Goal: Task Accomplishment & Management: Manage account settings

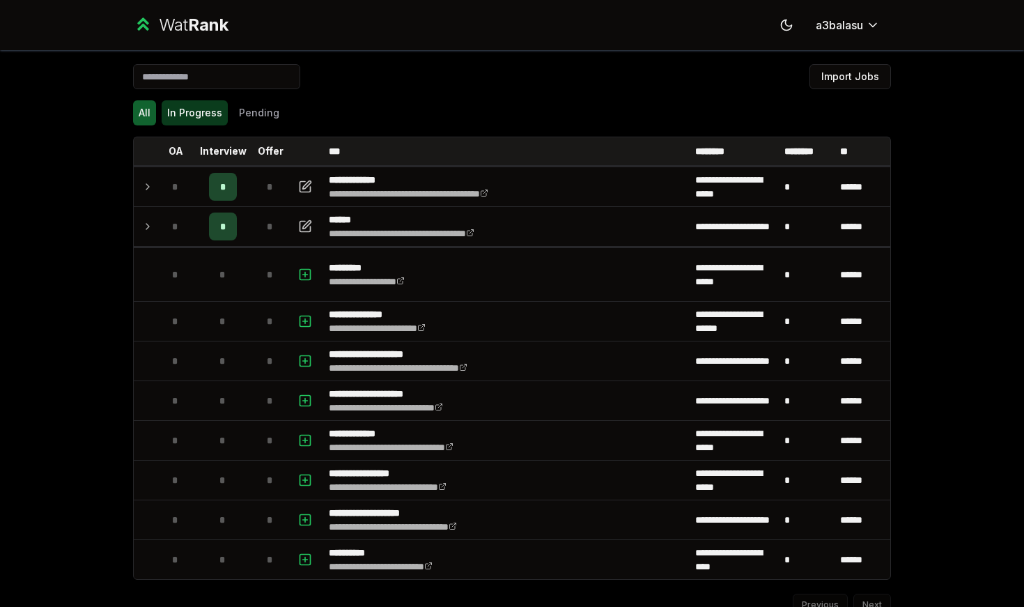
click at [199, 121] on button "In Progress" at bounding box center [195, 112] width 66 height 25
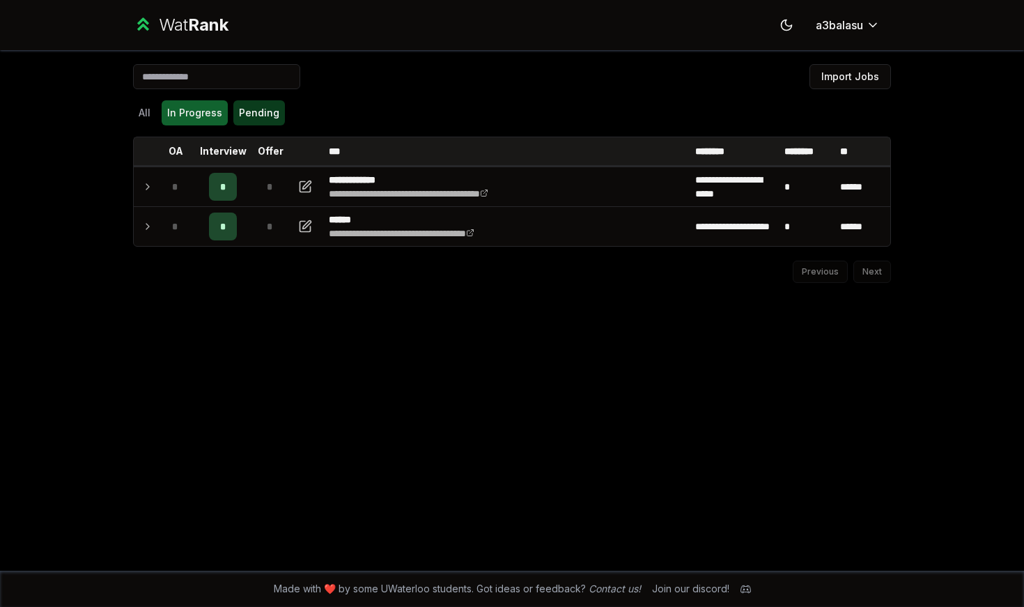
click at [233, 115] on button "Pending" at bounding box center [259, 112] width 52 height 25
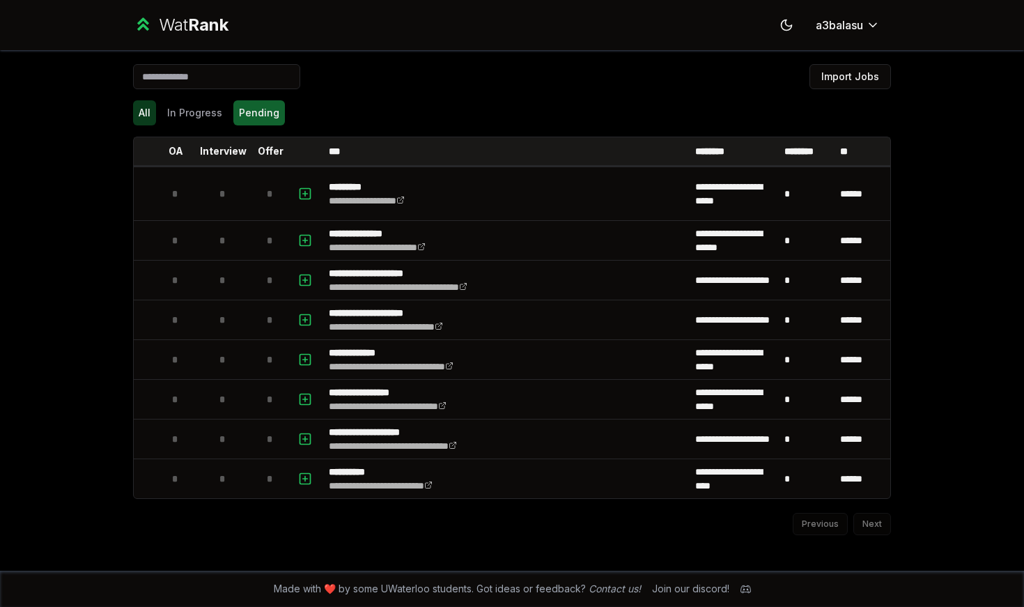
click at [136, 115] on button "All" at bounding box center [144, 112] width 23 height 25
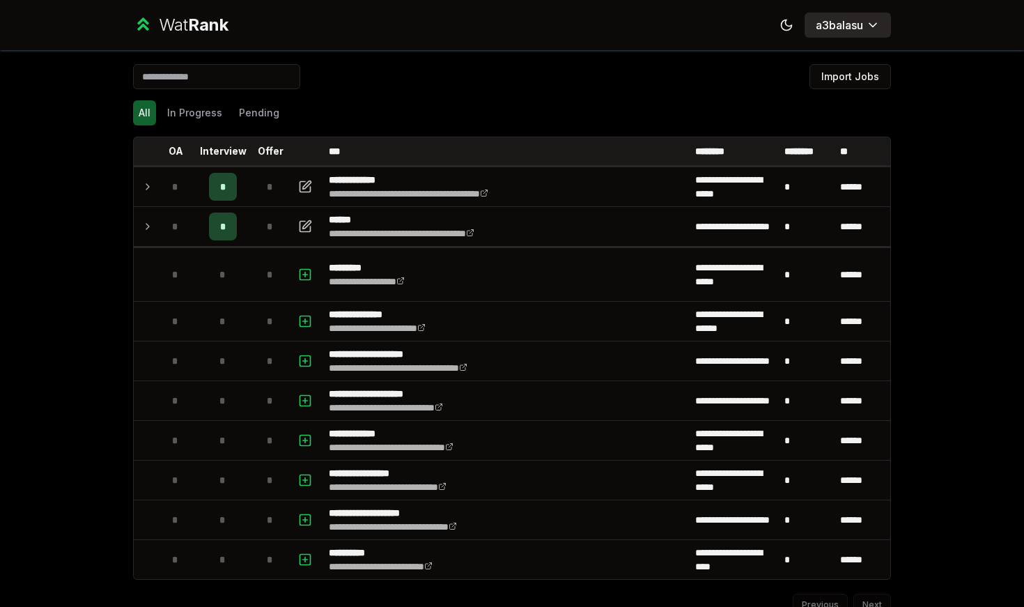
click at [530, 24] on html "**********" at bounding box center [512, 303] width 1024 height 607
click at [530, 52] on span "Admin dashboard" at bounding box center [855, 51] width 81 height 14
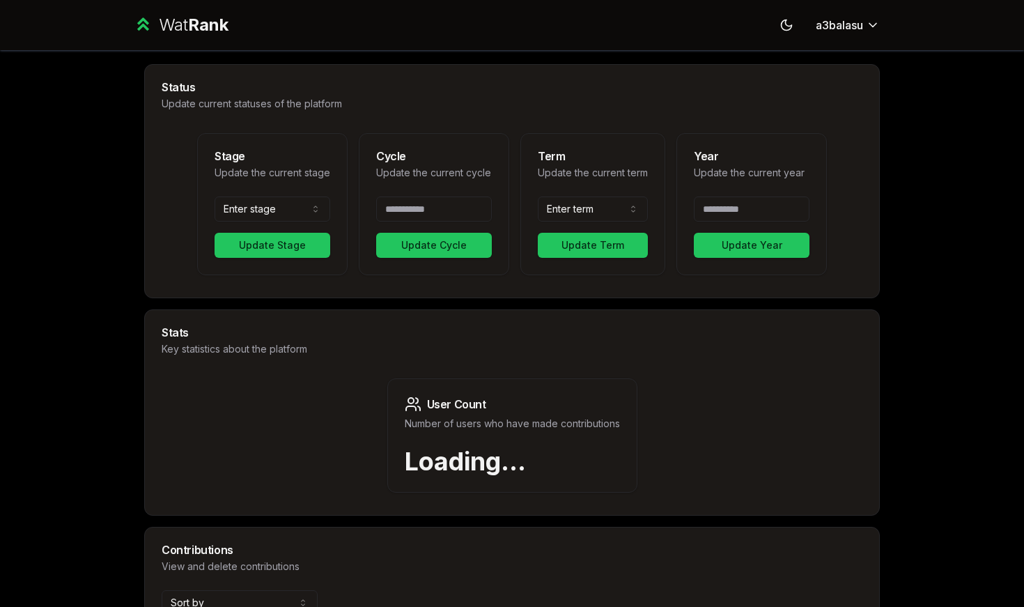
type input "****"
select select "*****"
select select "******"
type input "*"
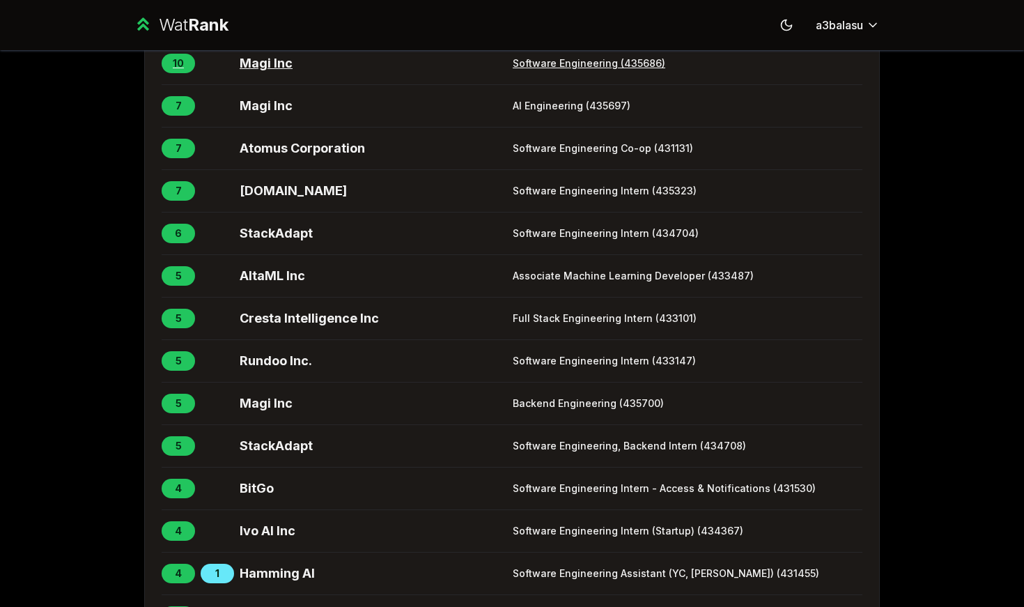
scroll to position [673, 0]
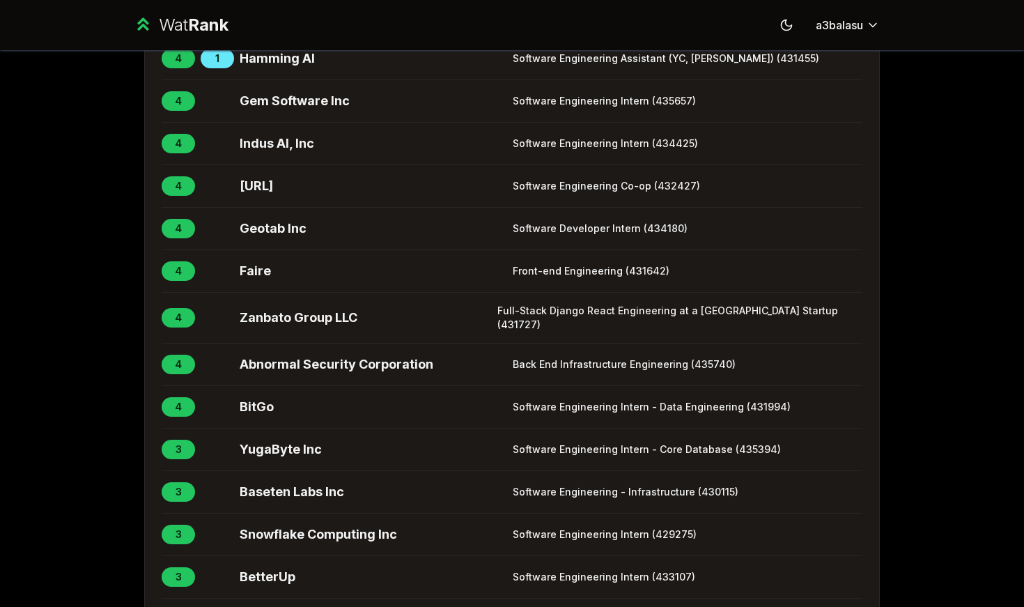
scroll to position [1270, 0]
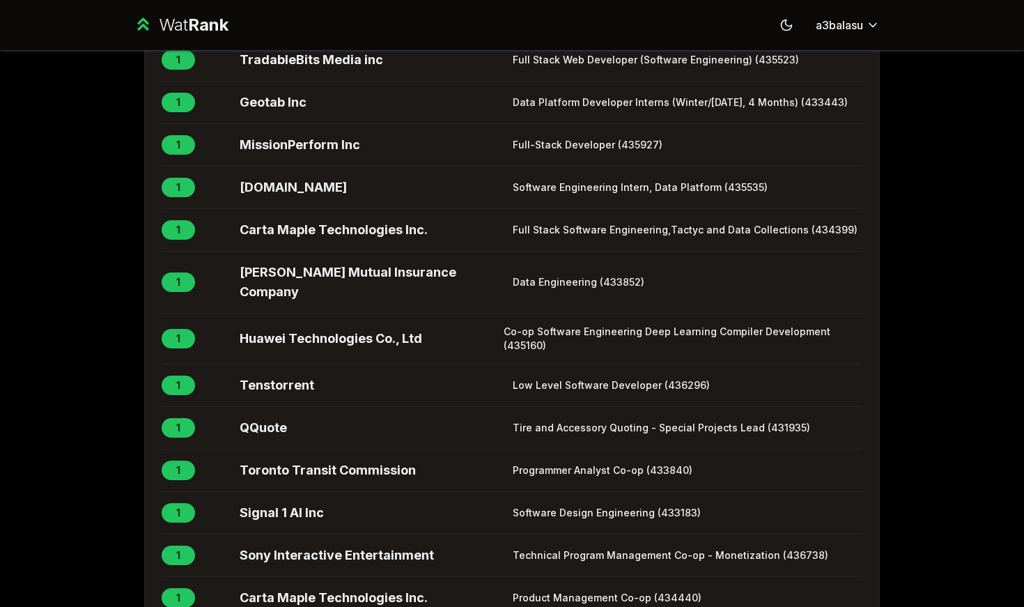
scroll to position [6025, 0]
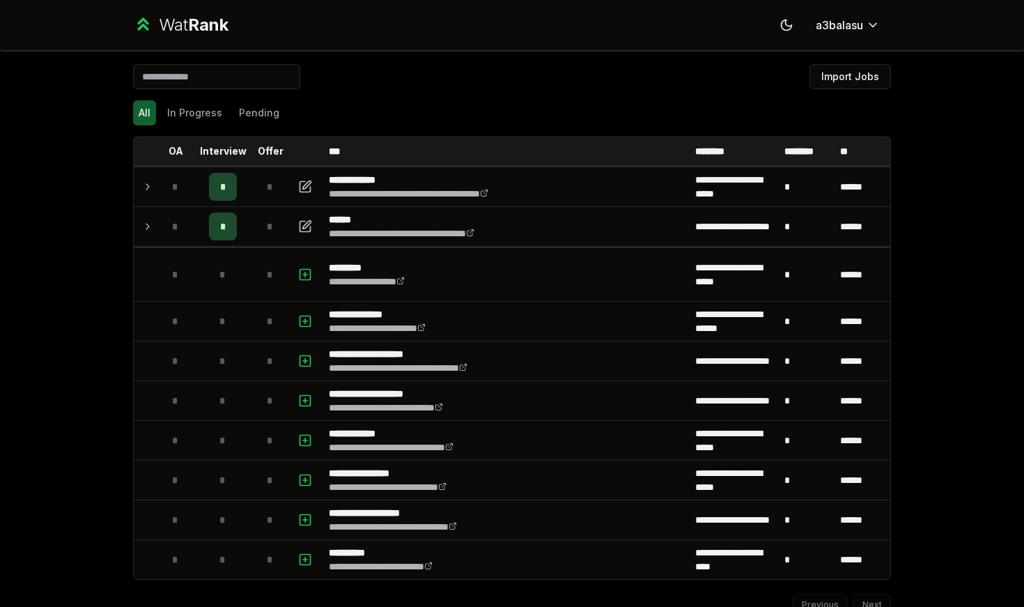
click at [189, 20] on span "Rank" at bounding box center [208, 25] width 40 height 20
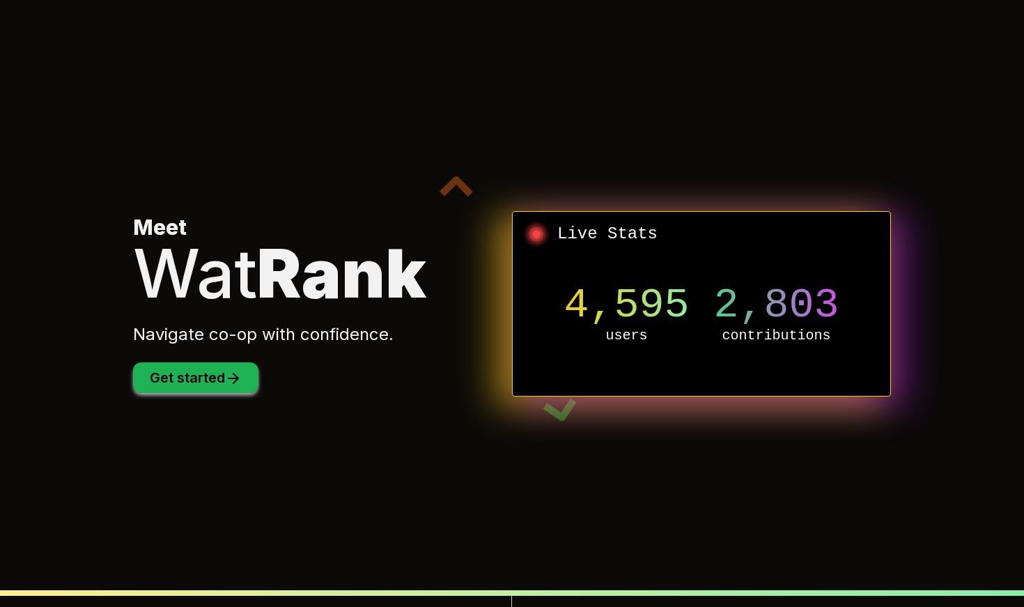
click at [220, 382] on button "Get started" at bounding box center [195, 377] width 125 height 31
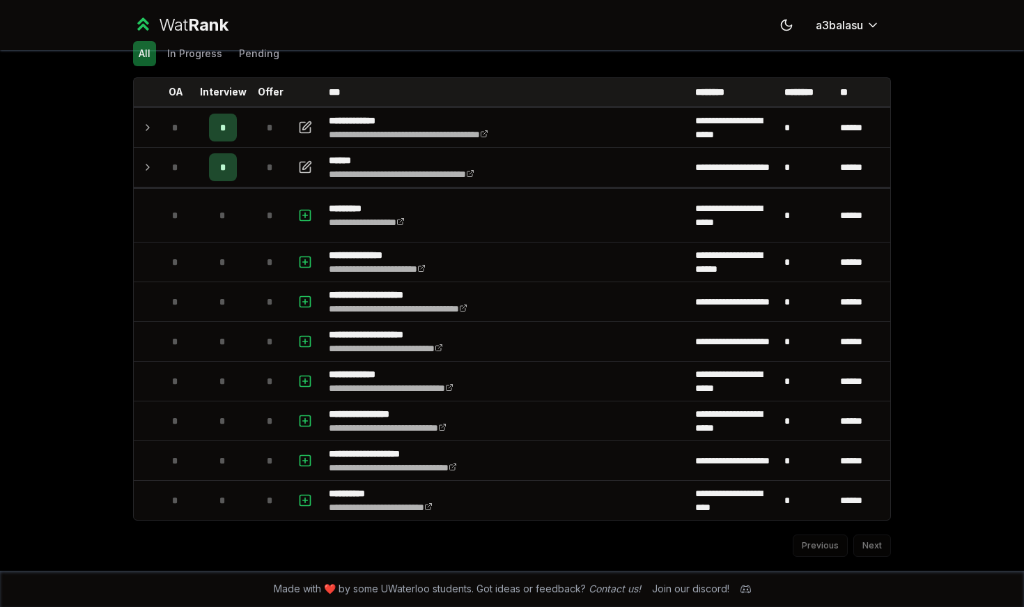
scroll to position [59, 0]
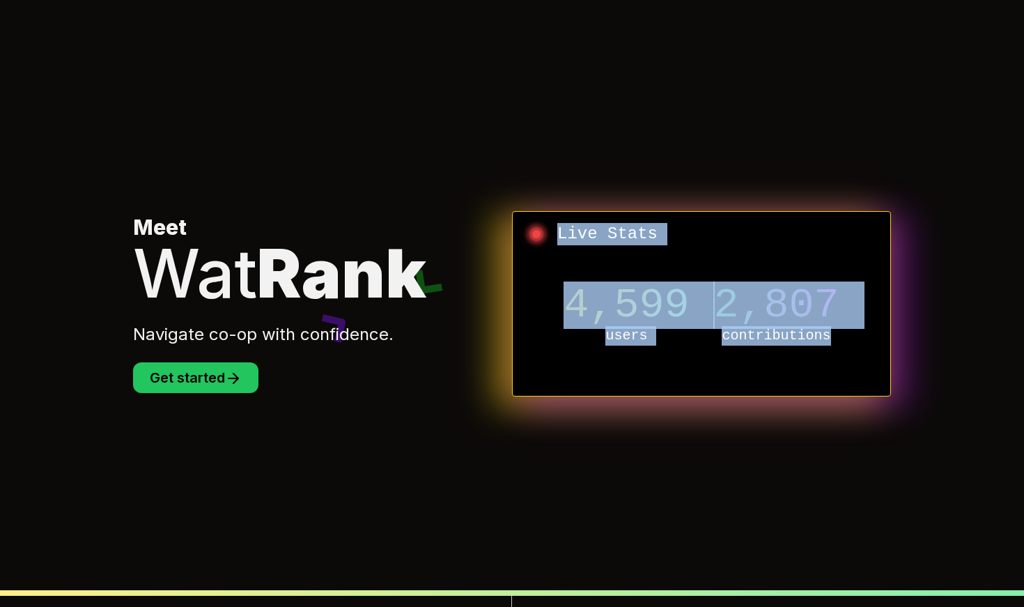
drag, startPoint x: 525, startPoint y: 222, endPoint x: 849, endPoint y: 372, distance: 357.3
click at [849, 372] on div "Live Stats 4,599 users 2,807 contributions" at bounding box center [701, 303] width 379 height 185
click at [849, 372] on div "4,599 users 2,807 contributions" at bounding box center [701, 314] width 355 height 139
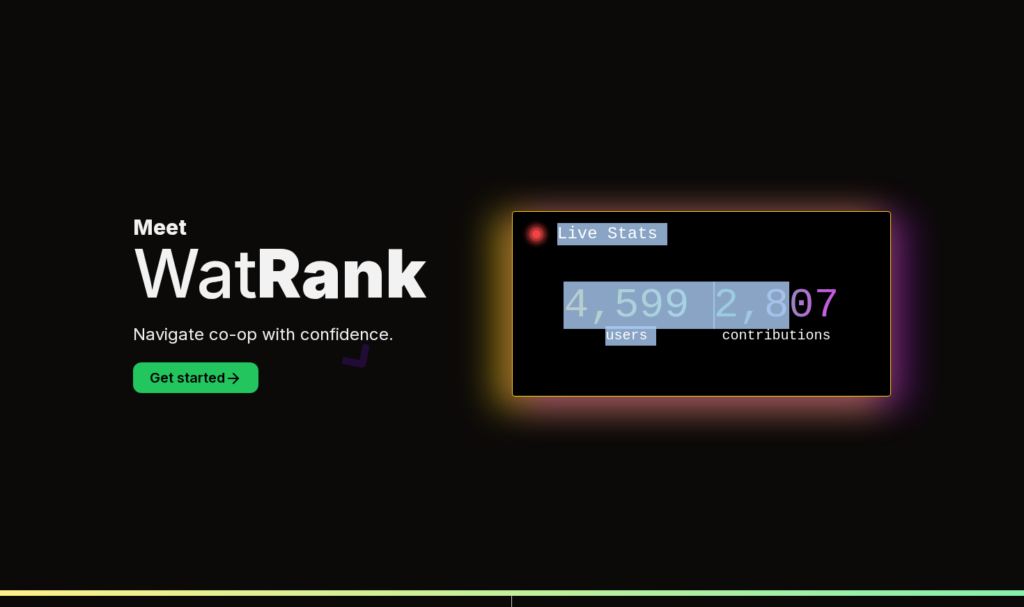
drag, startPoint x: 549, startPoint y: 234, endPoint x: 801, endPoint y: 306, distance: 261.6
click at [801, 306] on div "Live Stats 4,599 users 2,807 contributions" at bounding box center [701, 303] width 379 height 185
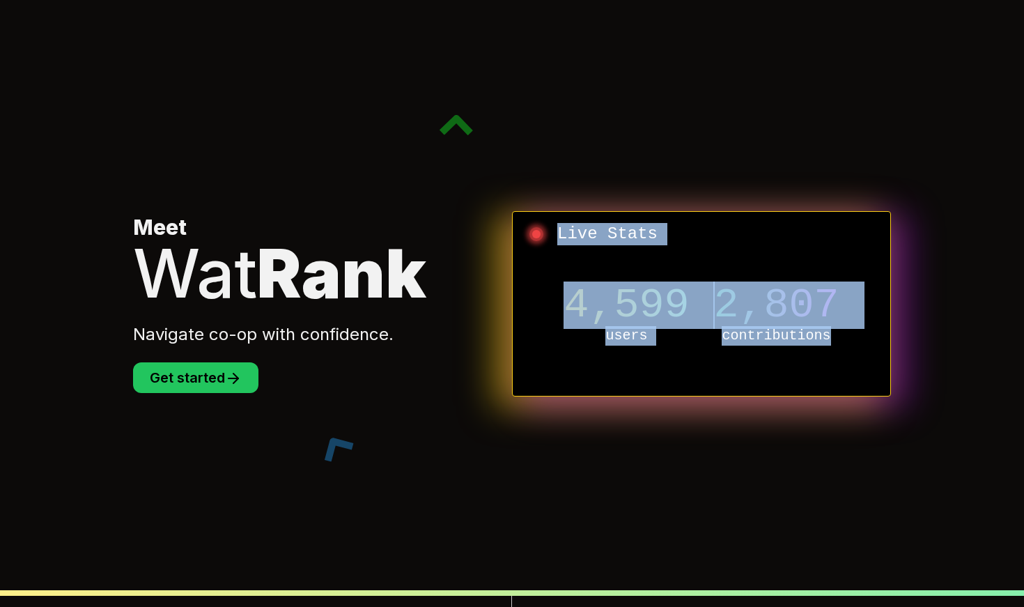
drag, startPoint x: 893, startPoint y: 349, endPoint x: 545, endPoint y: 208, distance: 375.8
click at [545, 208] on section "Meet Wat Rank Navigate co-op with confidence. Get started Live Stats 4,599 user…" at bounding box center [512, 303] width 803 height 607
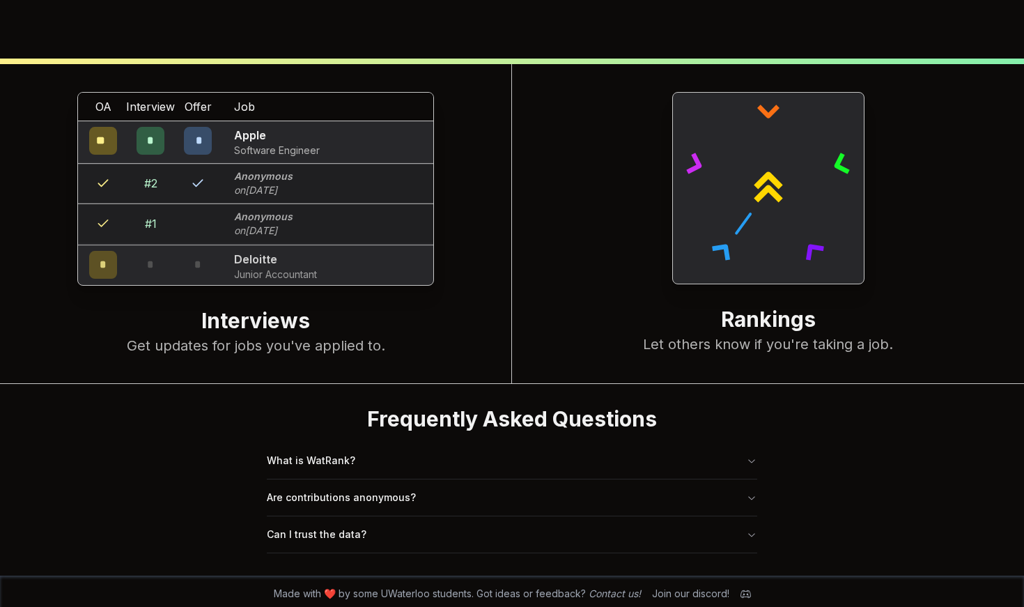
scroll to position [537, 0]
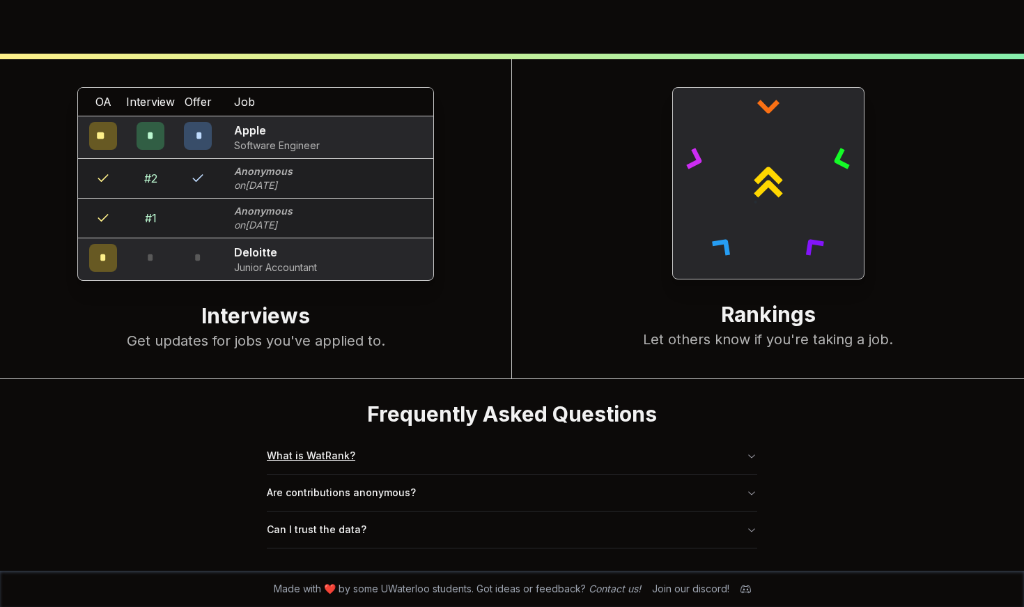
click at [319, 438] on button "What is WatRank?" at bounding box center [512, 456] width 491 height 36
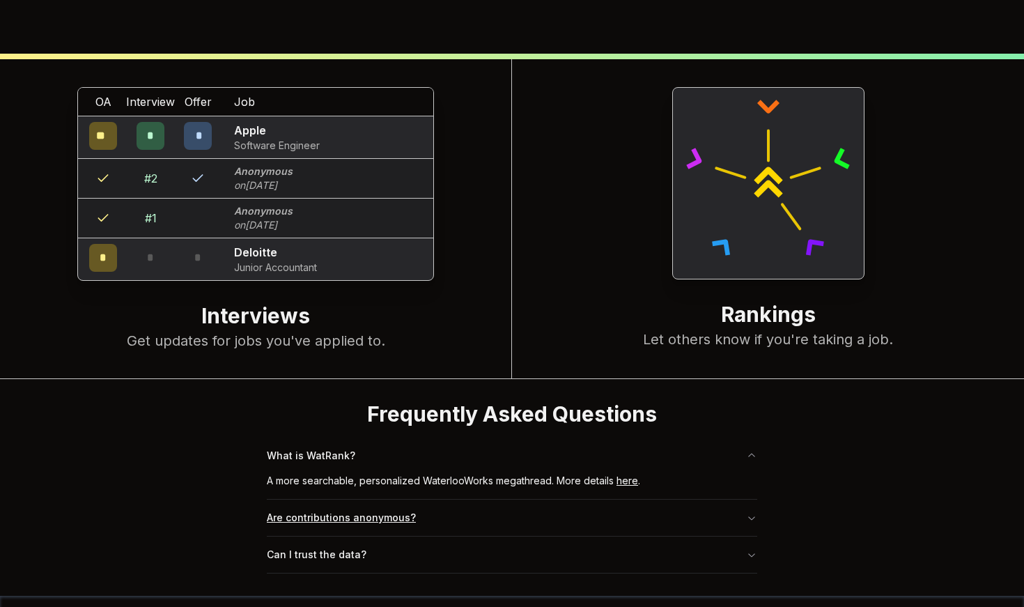
click at [532, 530] on button "Are contributions anonymous?" at bounding box center [512, 518] width 491 height 36
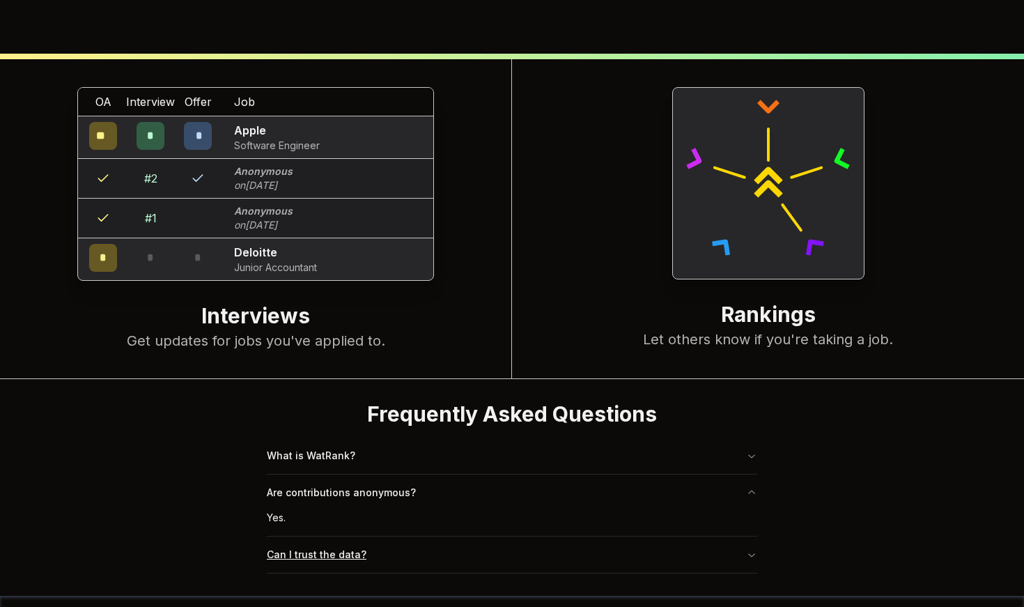
click at [532, 559] on button "Can I trust the data?" at bounding box center [512, 555] width 491 height 36
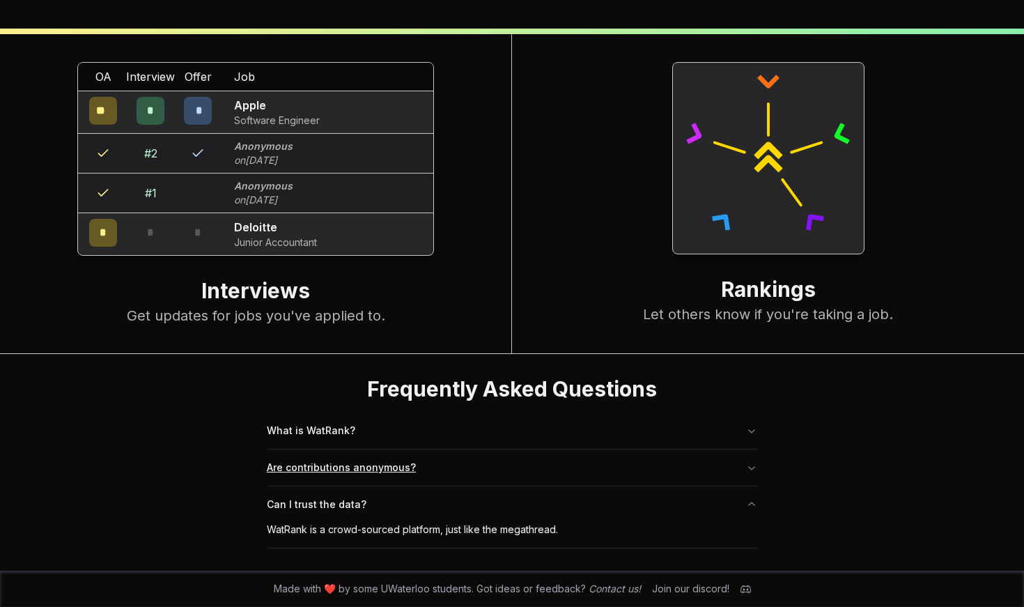
scroll to position [562, 0]
click at [621, 592] on link "Contact us!" at bounding box center [615, 589] width 52 height 12
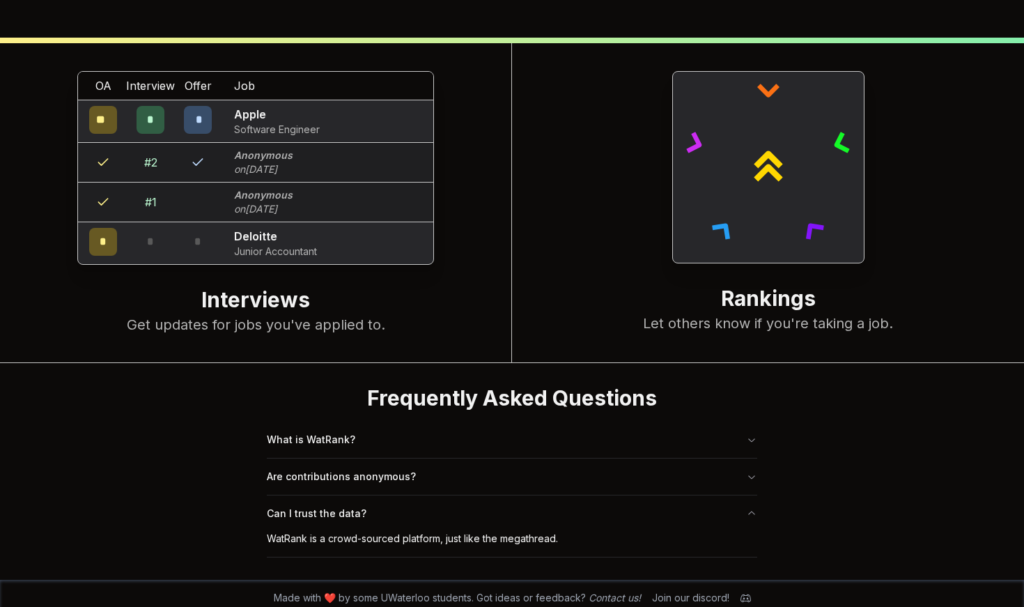
scroll to position [551, 0]
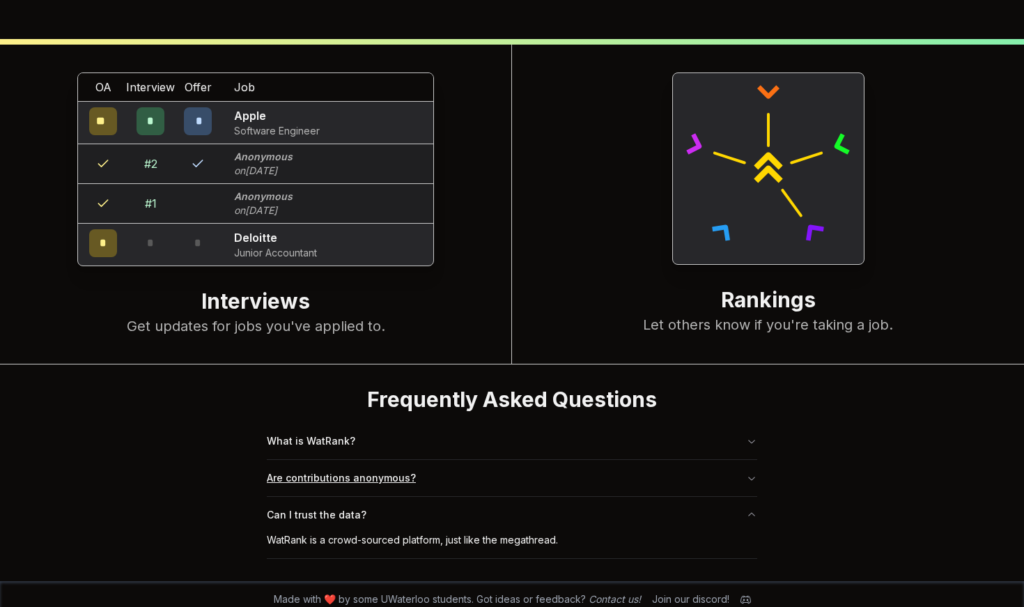
click at [358, 473] on button "Are contributions anonymous?" at bounding box center [512, 478] width 491 height 36
click at [412, 433] on button "What is WatRank?" at bounding box center [512, 441] width 491 height 36
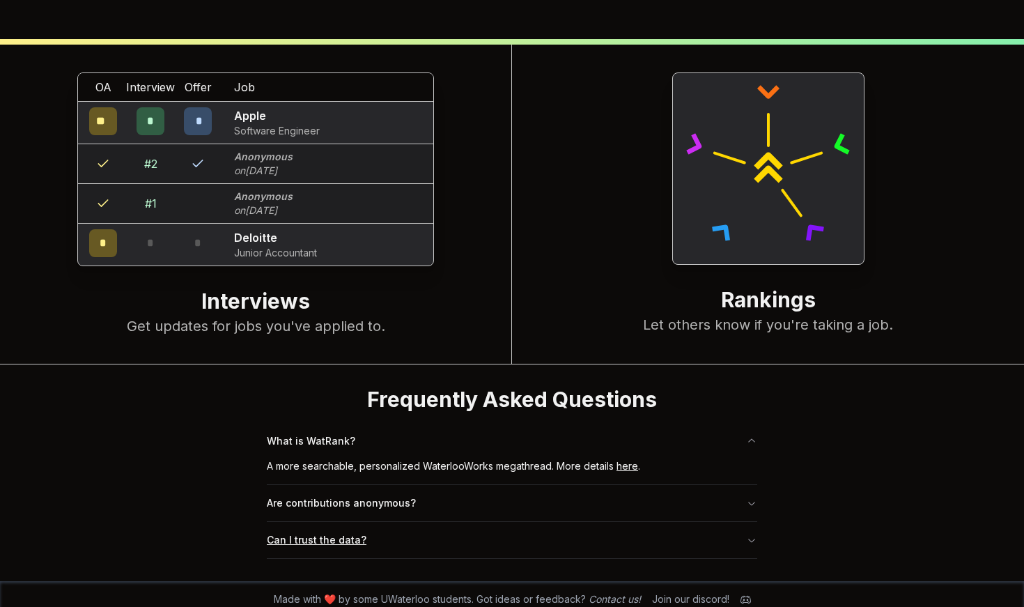
click at [412, 546] on button "Can I trust the data?" at bounding box center [512, 540] width 491 height 36
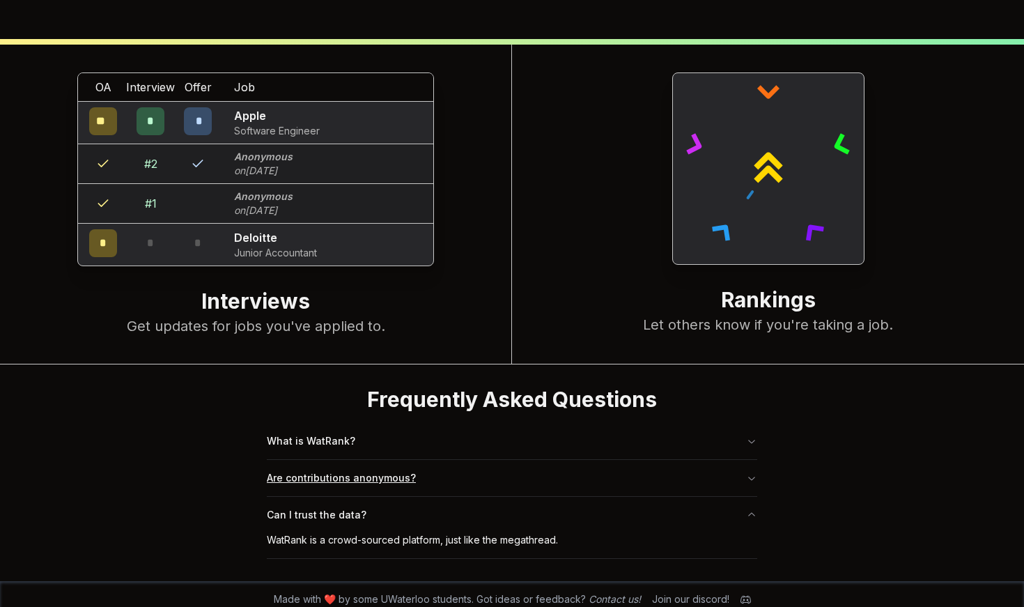
click at [370, 472] on button "Are contributions anonymous?" at bounding box center [512, 478] width 491 height 36
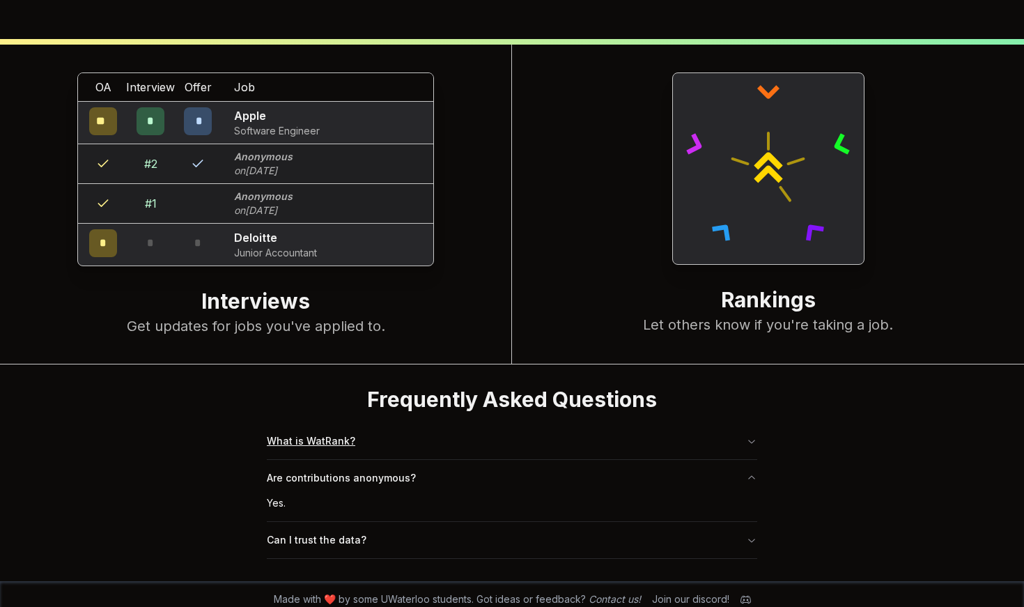
click at [357, 454] on button "What is WatRank?" at bounding box center [512, 441] width 491 height 36
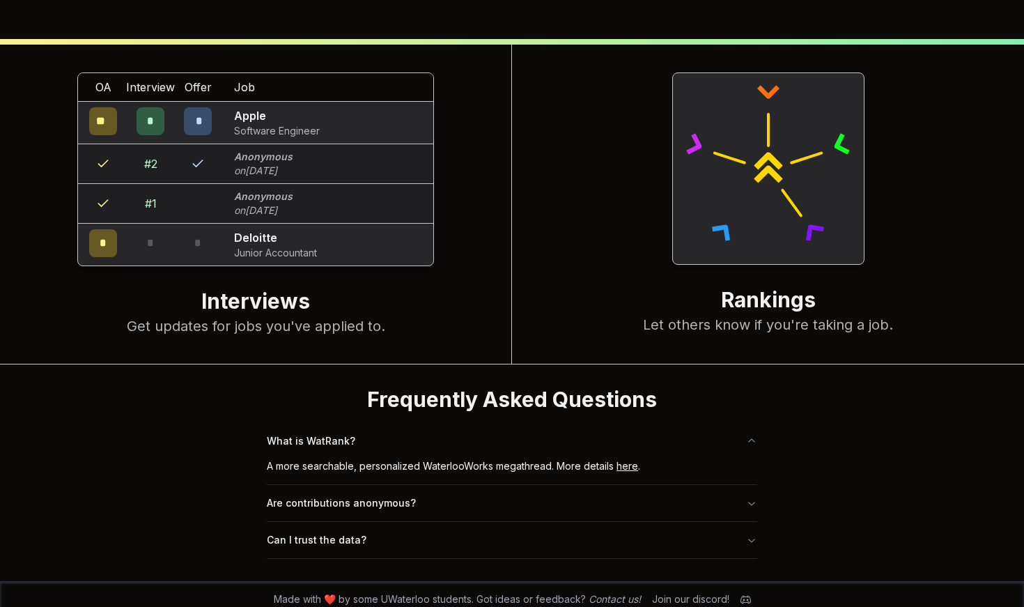
click at [624, 464] on link "here" at bounding box center [628, 466] width 22 height 12
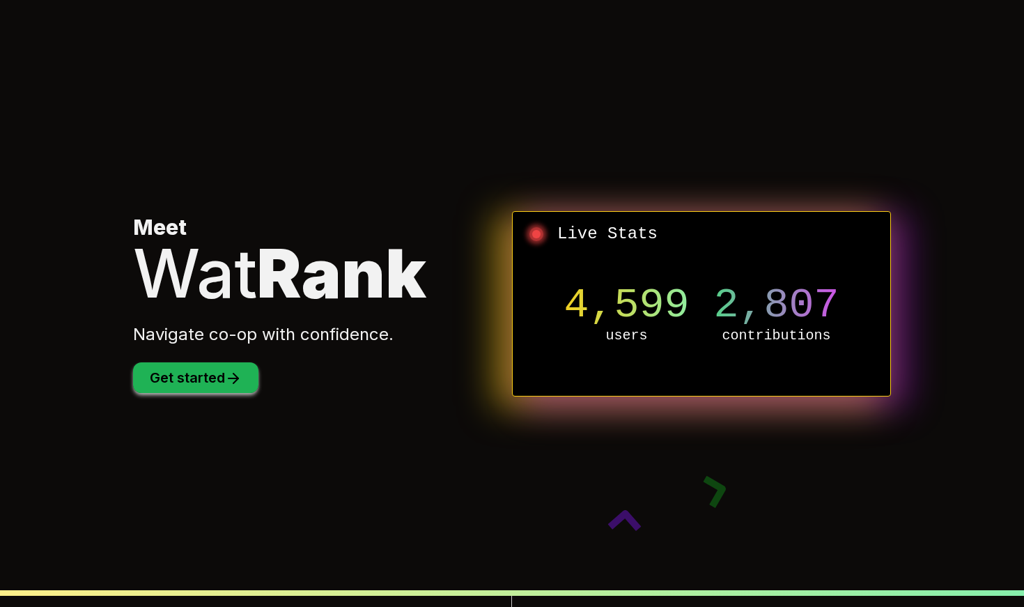
scroll to position [0, 0]
click at [184, 390] on button "Get started" at bounding box center [195, 377] width 125 height 31
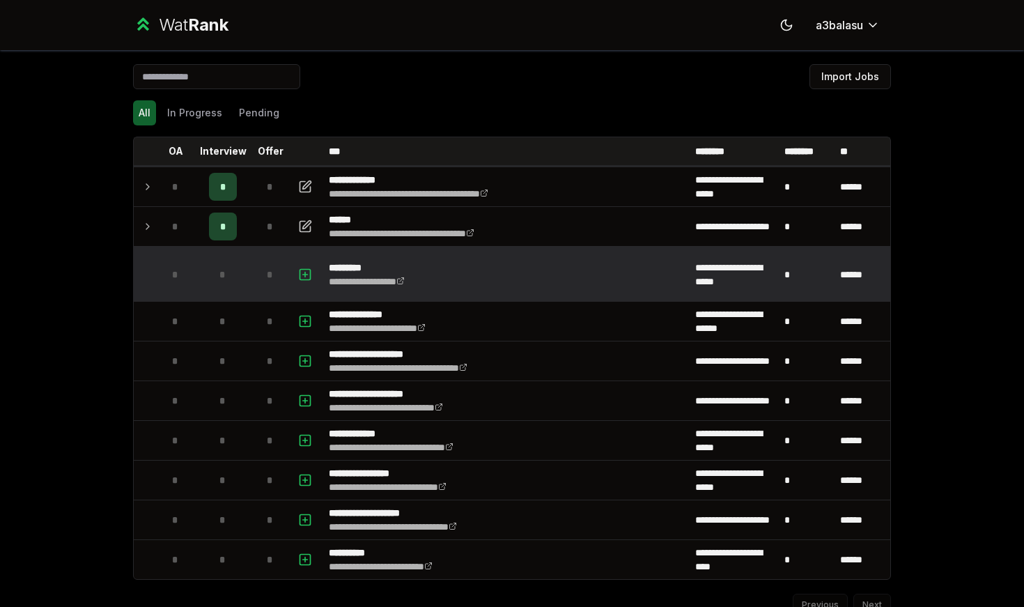
click at [293, 277] on td at bounding box center [306, 274] width 33 height 53
click at [300, 272] on rect "button" at bounding box center [305, 274] width 10 height 10
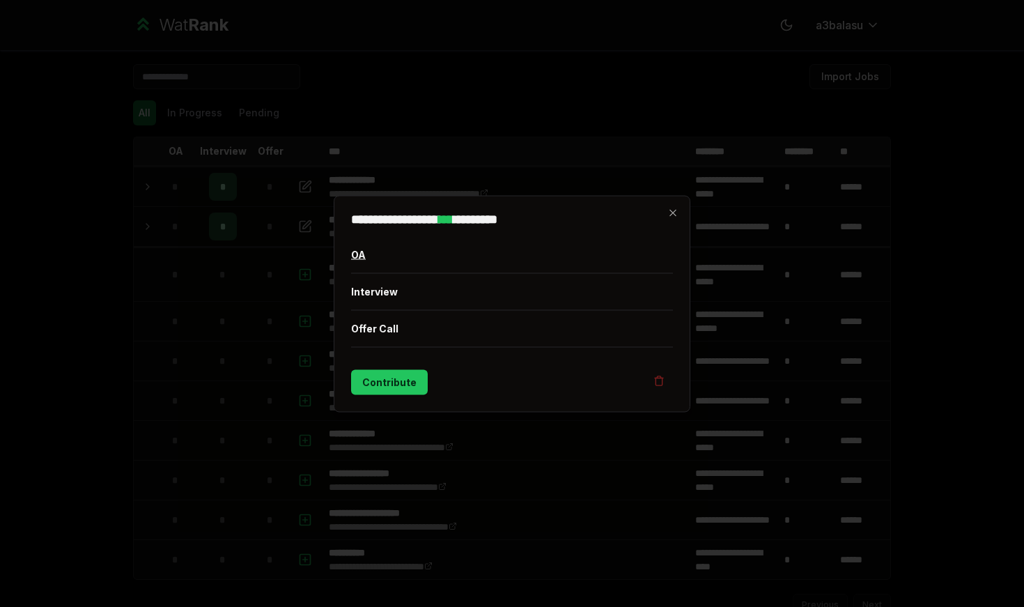
click at [433, 238] on button "OA" at bounding box center [512, 254] width 322 height 36
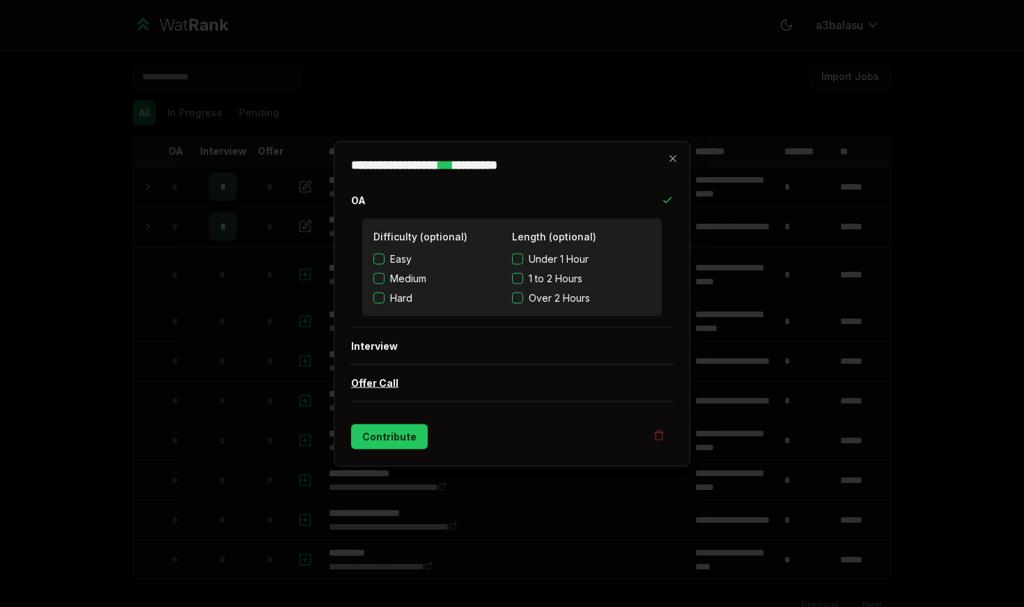
click at [435, 378] on button "Offer Call" at bounding box center [512, 382] width 322 height 36
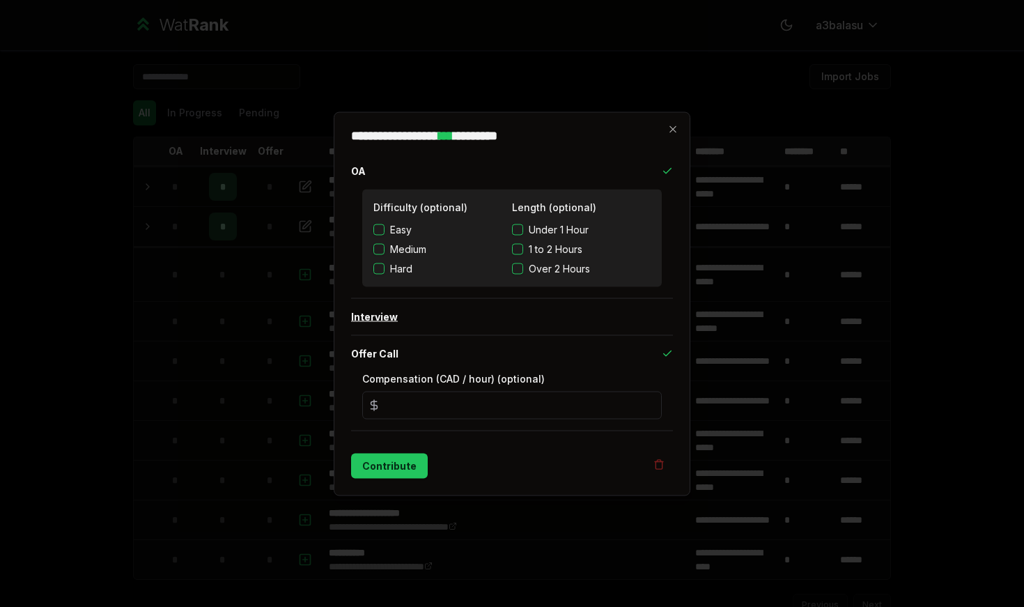
click at [436, 330] on button "Interview" at bounding box center [512, 316] width 322 height 36
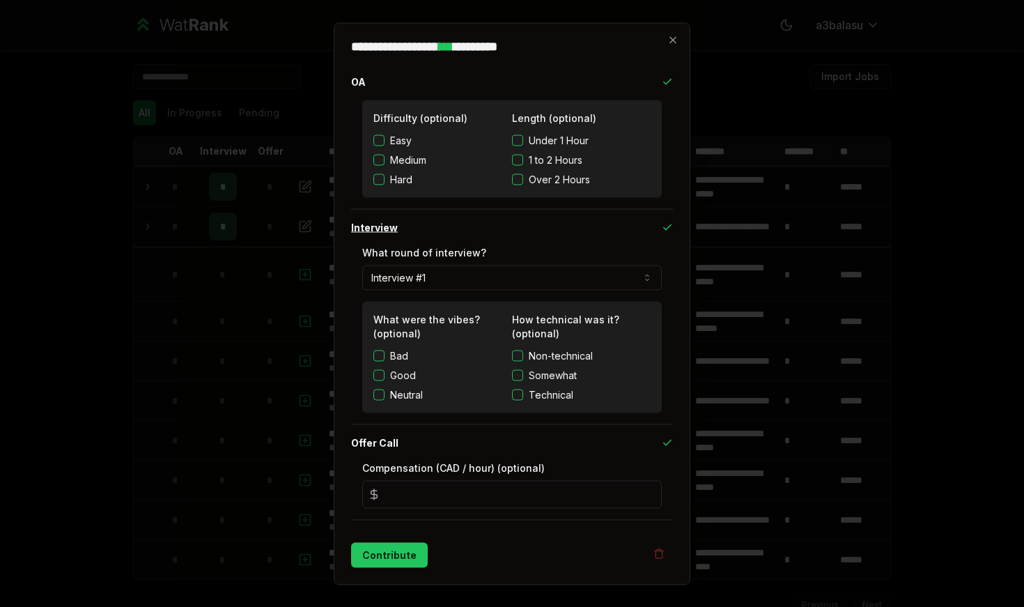
click at [415, 220] on button "Interview" at bounding box center [512, 227] width 322 height 36
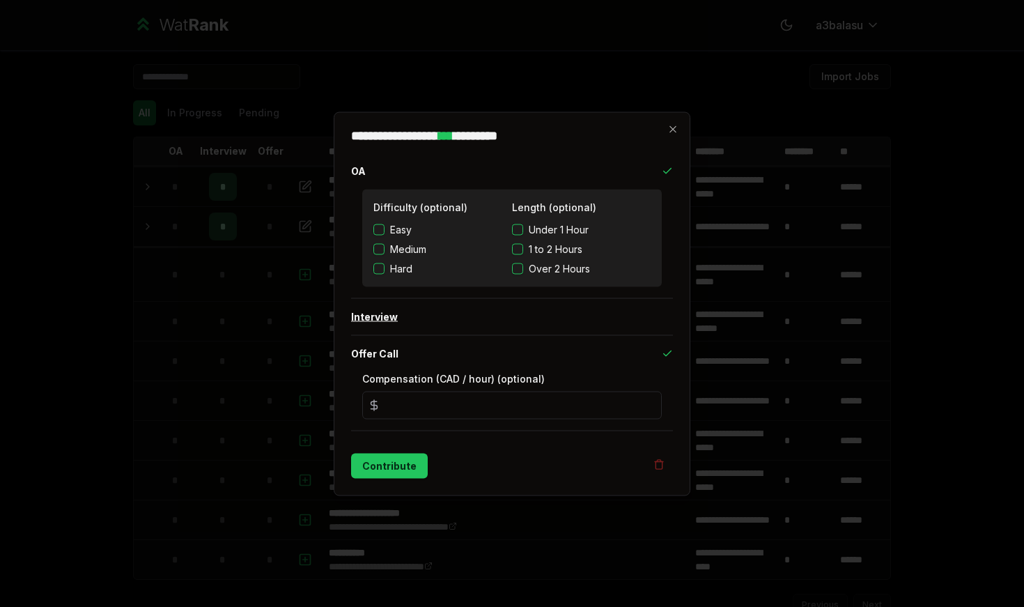
click at [423, 310] on button "Interview" at bounding box center [512, 316] width 322 height 36
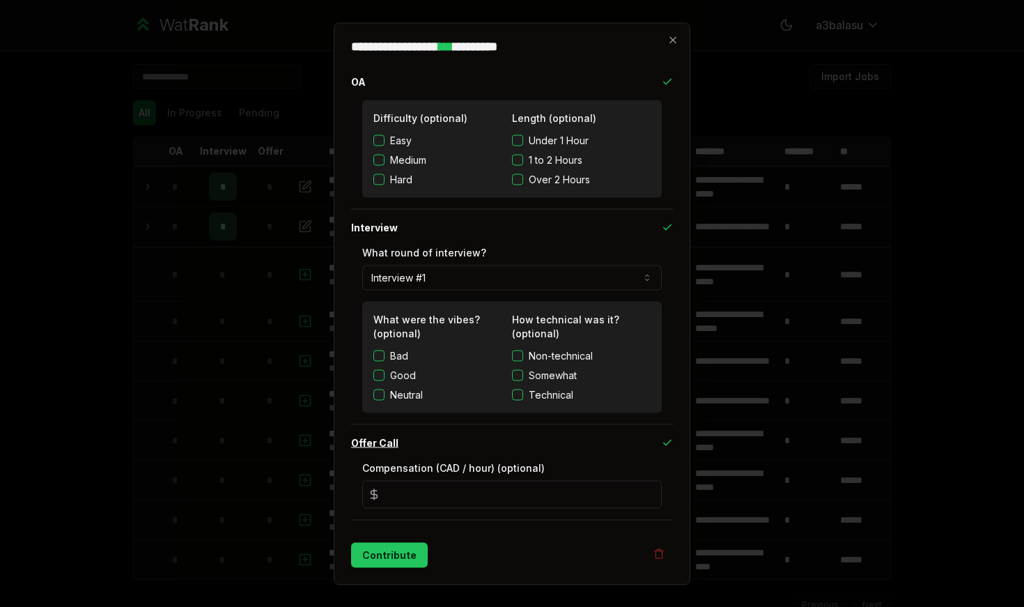
click at [433, 452] on button "Offer Call" at bounding box center [512, 442] width 322 height 36
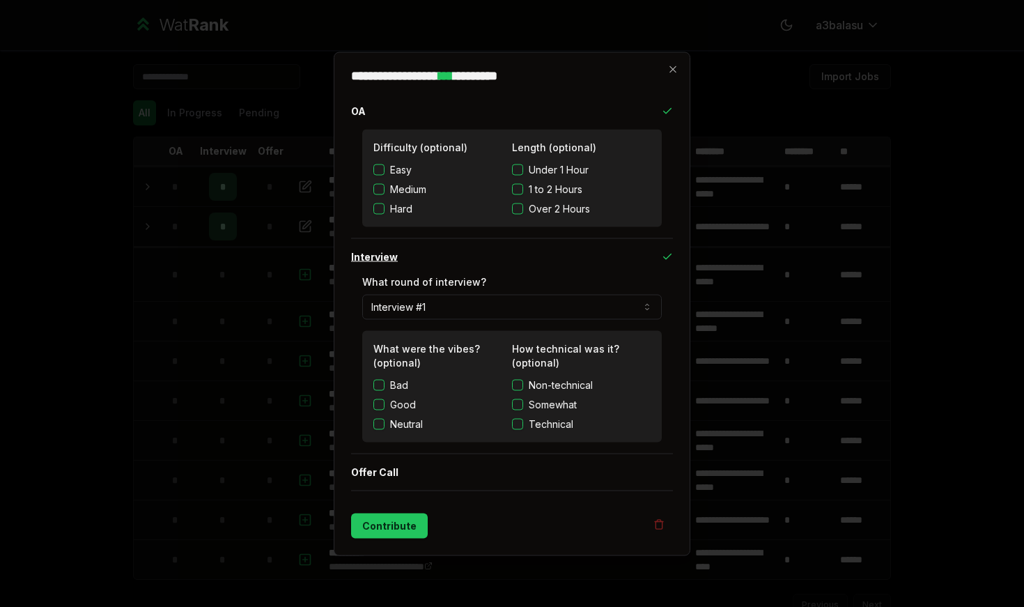
click at [390, 256] on button "Interview" at bounding box center [512, 256] width 322 height 36
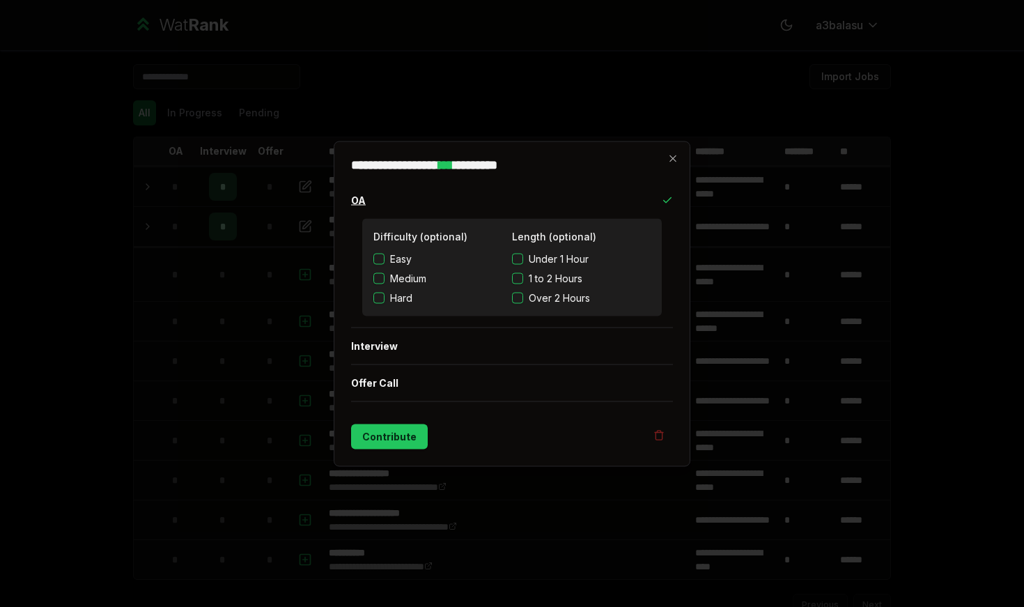
click at [390, 203] on button "OA" at bounding box center [512, 200] width 322 height 36
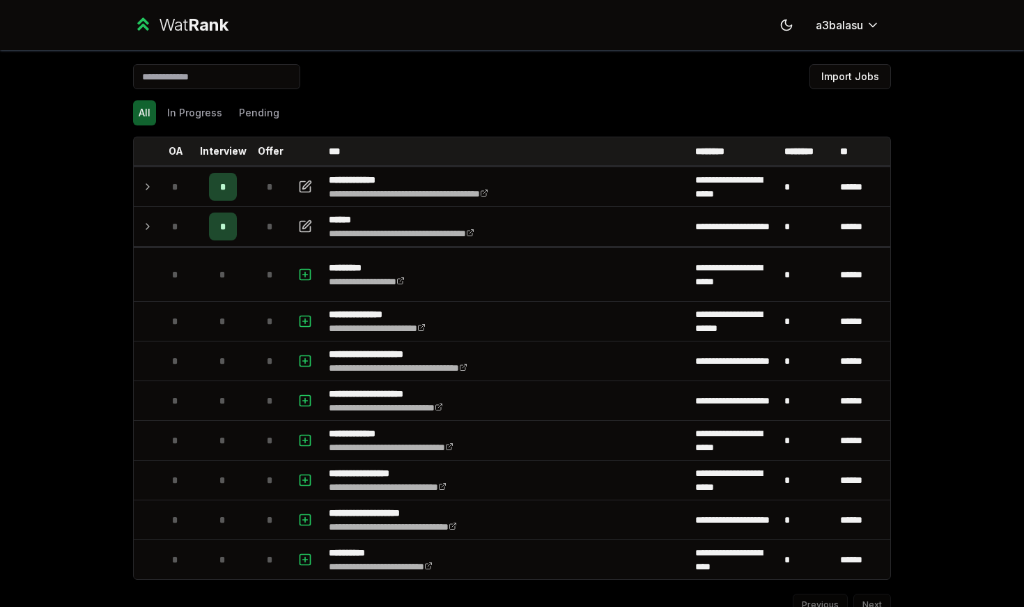
click at [180, 26] on div "Wat Rank" at bounding box center [194, 25] width 70 height 22
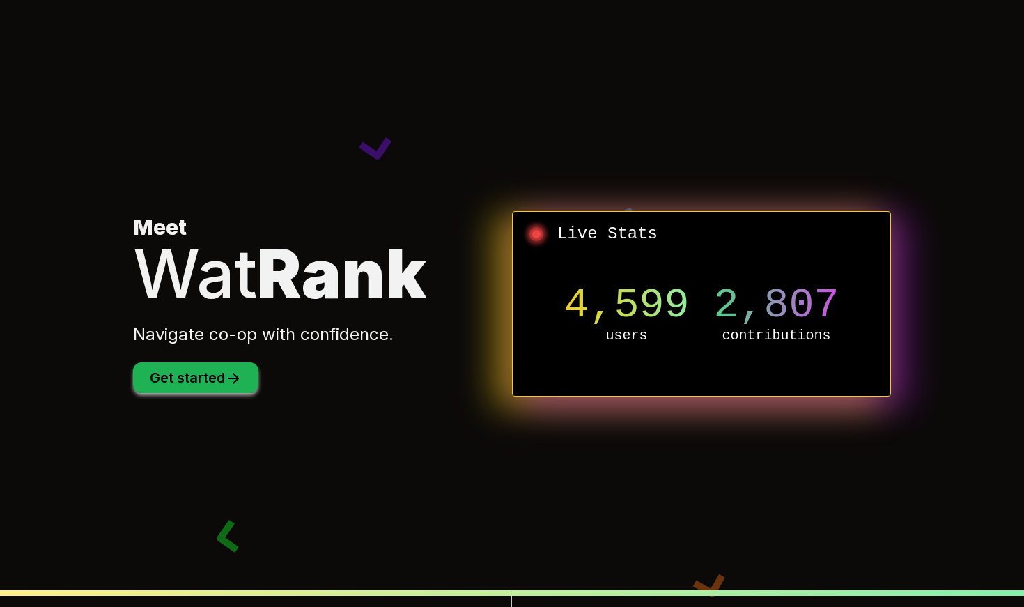
click at [242, 378] on icon at bounding box center [233, 378] width 17 height 17
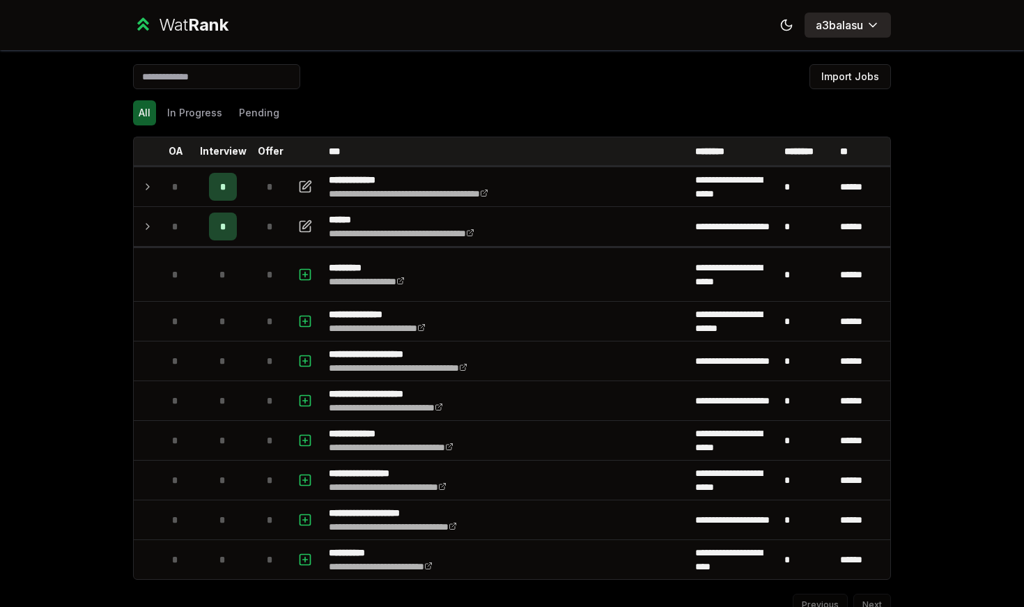
click at [833, 20] on html "**********" at bounding box center [512, 303] width 1024 height 607
click at [831, 44] on span "Admin dashboard" at bounding box center [855, 51] width 81 height 14
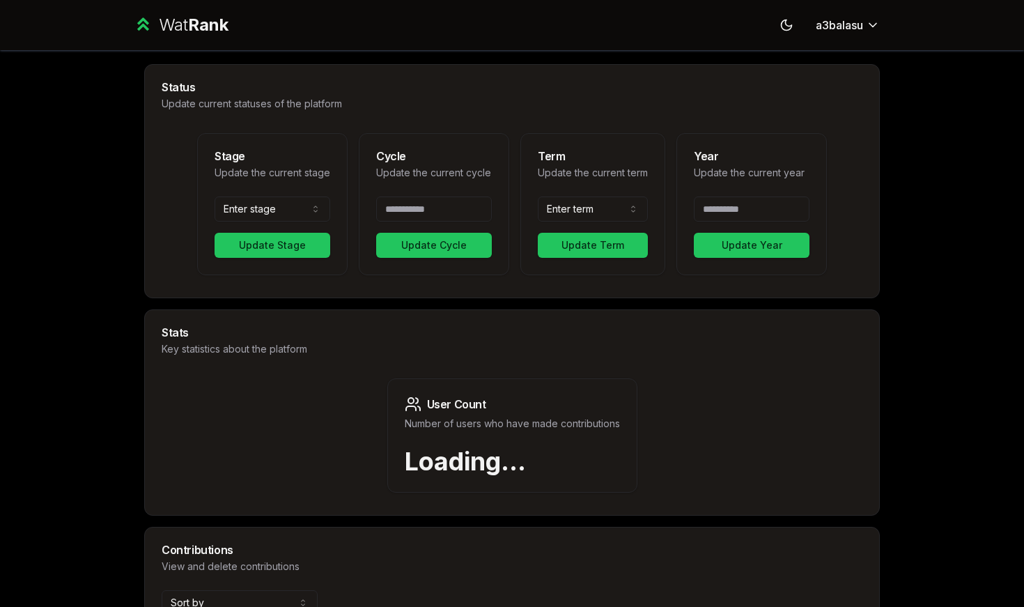
select select "*****"
type input "*"
type input "****"
select select "******"
click at [183, 32] on div "Wat Rank" at bounding box center [194, 25] width 70 height 22
